Goal: Task Accomplishment & Management: Use online tool/utility

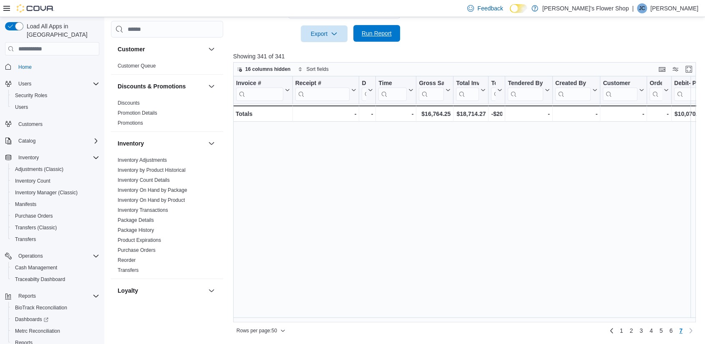
scroll to position [362, 0]
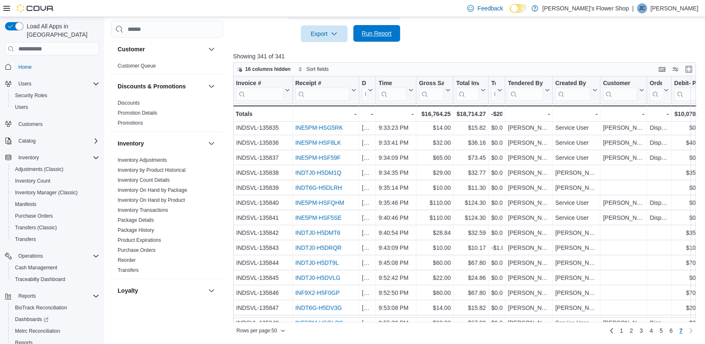
click at [376, 28] on span "Run Report" at bounding box center [376, 33] width 37 height 17
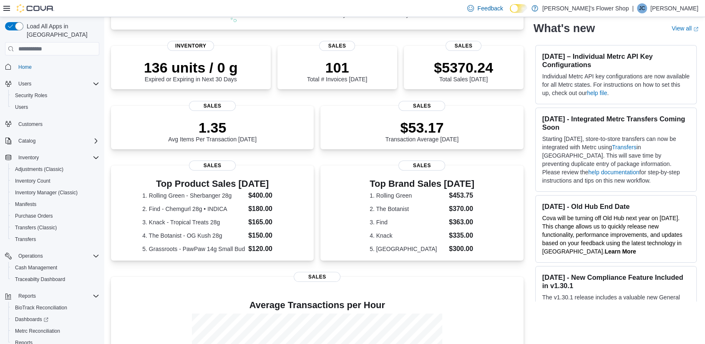
scroll to position [115, 0]
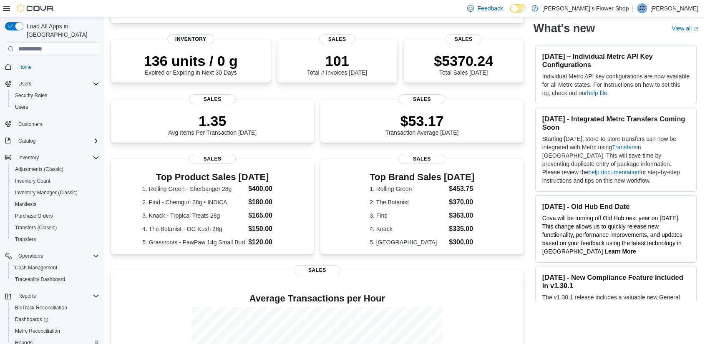
click at [20, 339] on span "Reports" at bounding box center [24, 342] width 18 height 7
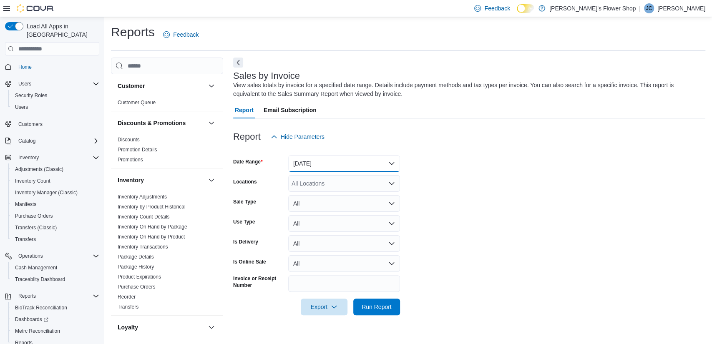
click at [322, 168] on button "Yesterday" at bounding box center [344, 163] width 112 height 17
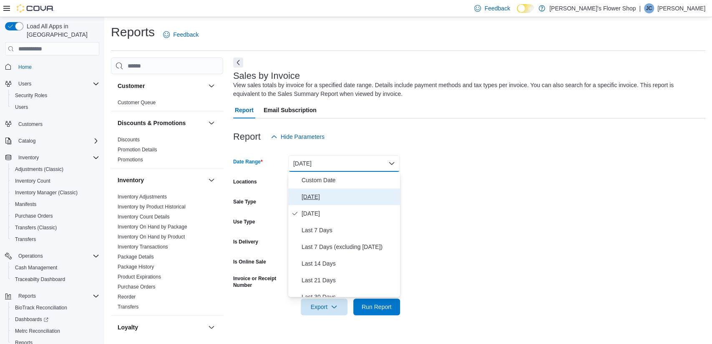
click at [314, 194] on span "[DATE]" at bounding box center [349, 197] width 95 height 10
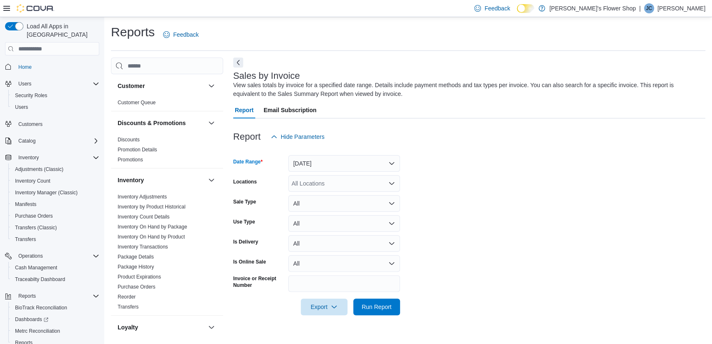
click at [338, 188] on div "All Locations" at bounding box center [344, 183] width 112 height 17
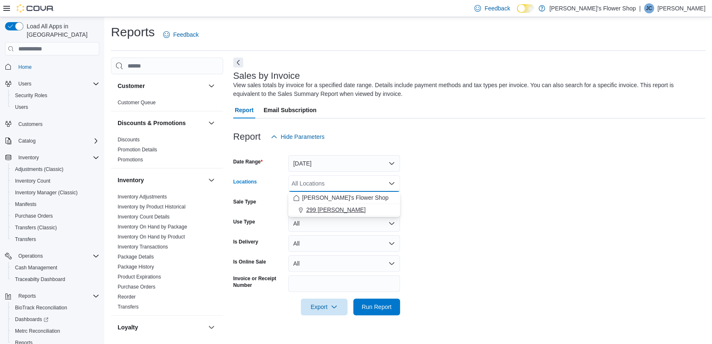
click at [333, 207] on span "299 [PERSON_NAME]" at bounding box center [335, 210] width 59 height 8
click at [334, 201] on span "[PERSON_NAME]'s Flower Shop" at bounding box center [345, 198] width 86 height 8
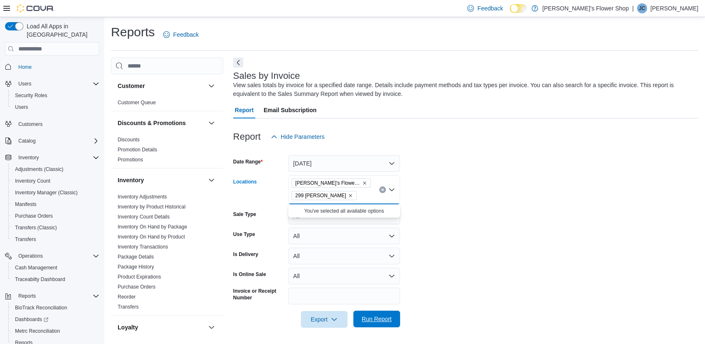
click at [376, 316] on span "Run Report" at bounding box center [377, 319] width 30 height 8
click at [336, 321] on icon "button" at bounding box center [334, 319] width 7 height 7
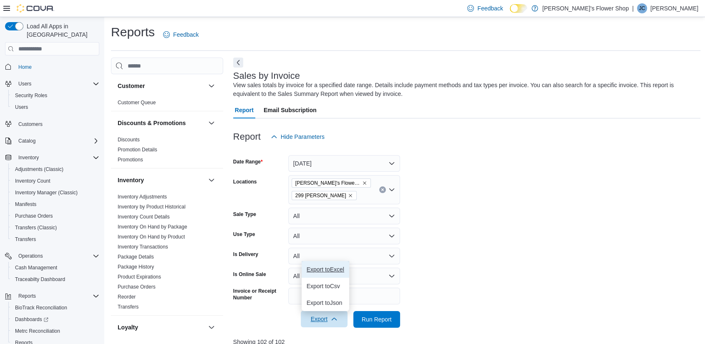
click at [330, 274] on button "Export to Excel" at bounding box center [326, 269] width 48 height 17
